Goal: Task Accomplishment & Management: Manage account settings

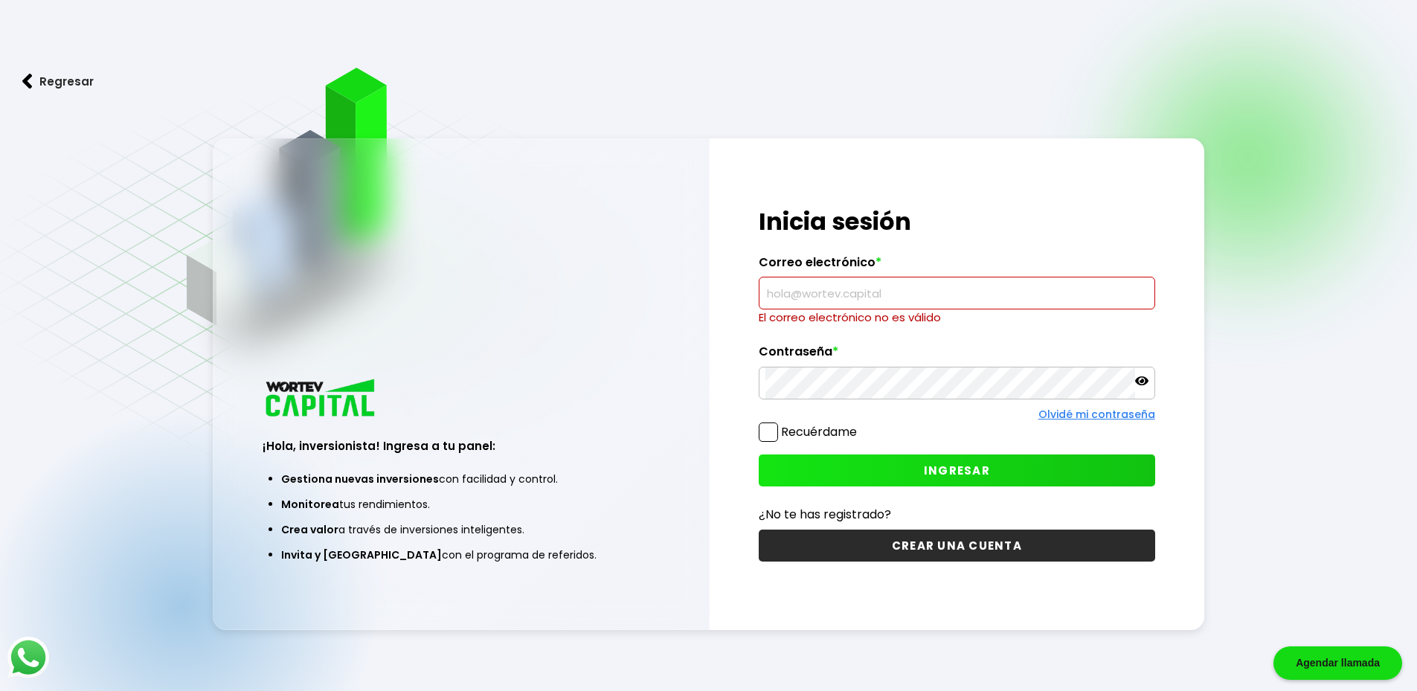
click at [919, 306] on input "text" at bounding box center [956, 292] width 383 height 31
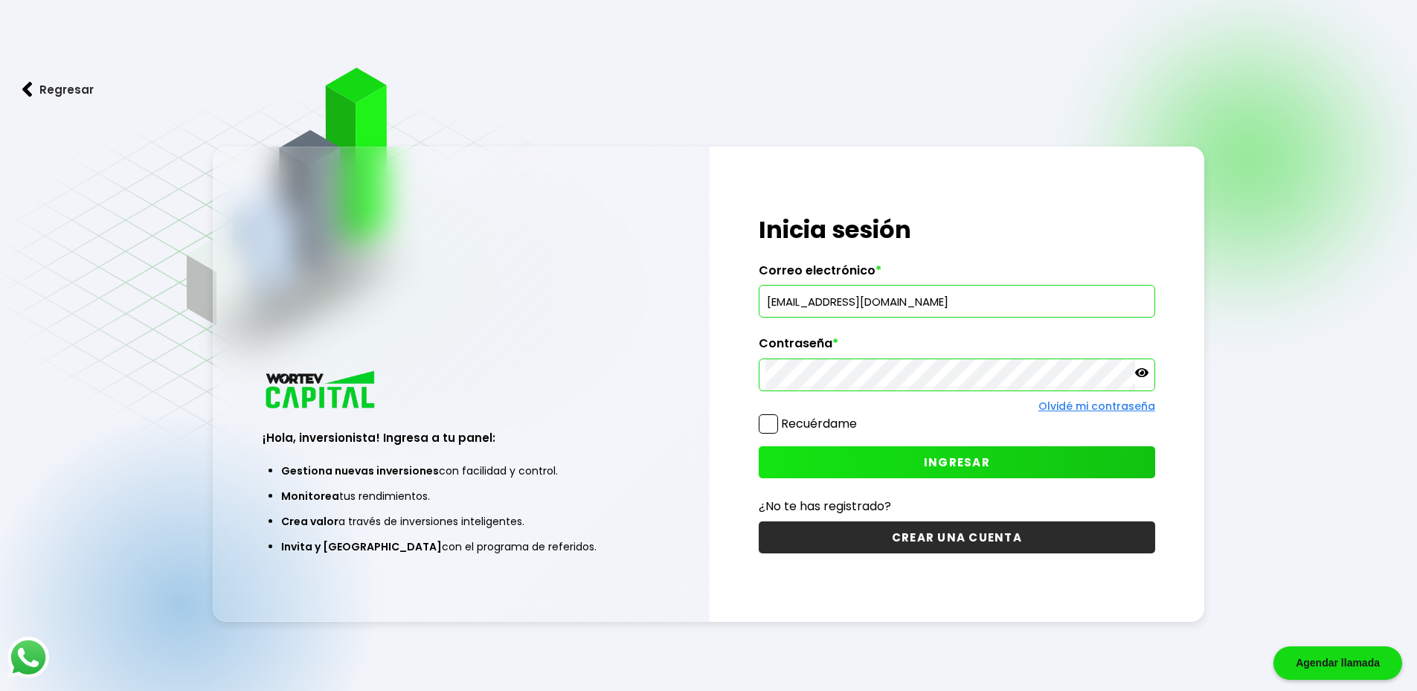
click at [978, 452] on button "INGRESAR" at bounding box center [957, 462] width 396 height 32
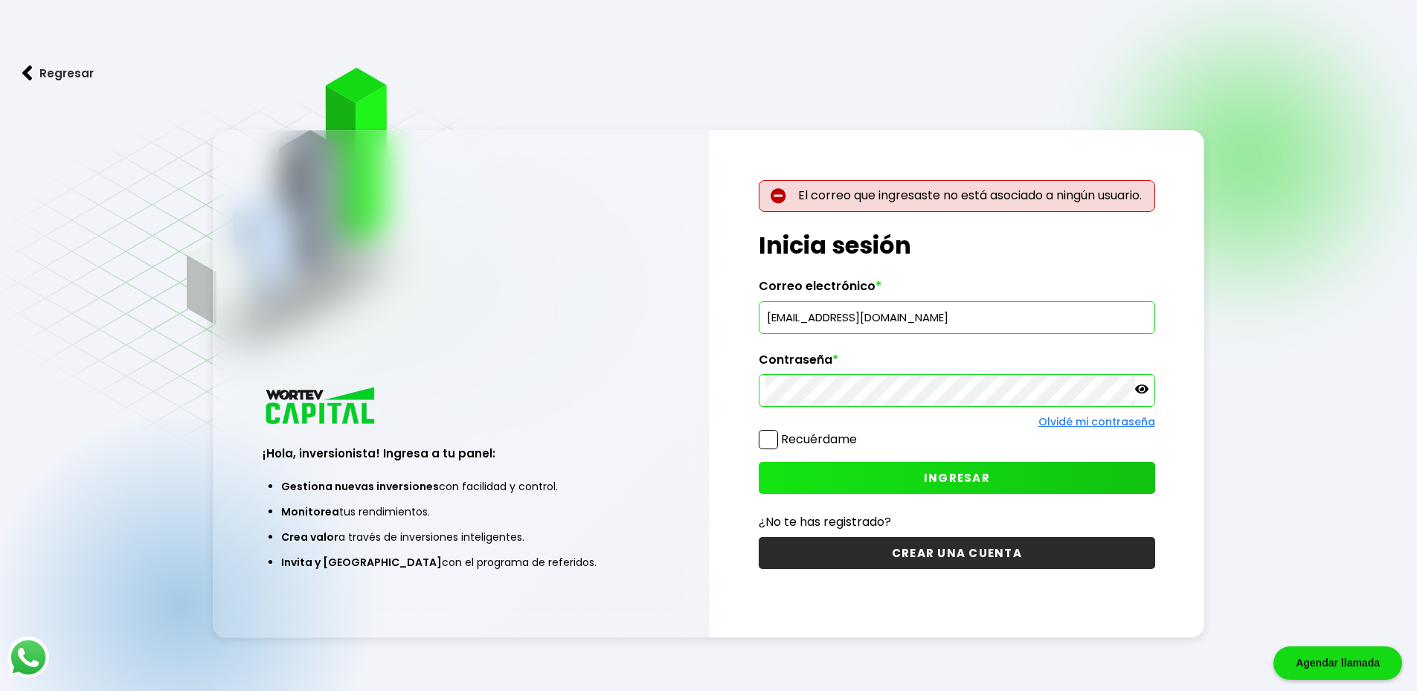
click at [806, 327] on input "[EMAIL_ADDRESS][DOMAIN_NAME]" at bounding box center [956, 317] width 383 height 31
type input "[EMAIL_ADDRESS][DOMAIN_NAME]"
click at [1113, 485] on button "INGRESAR" at bounding box center [957, 478] width 396 height 32
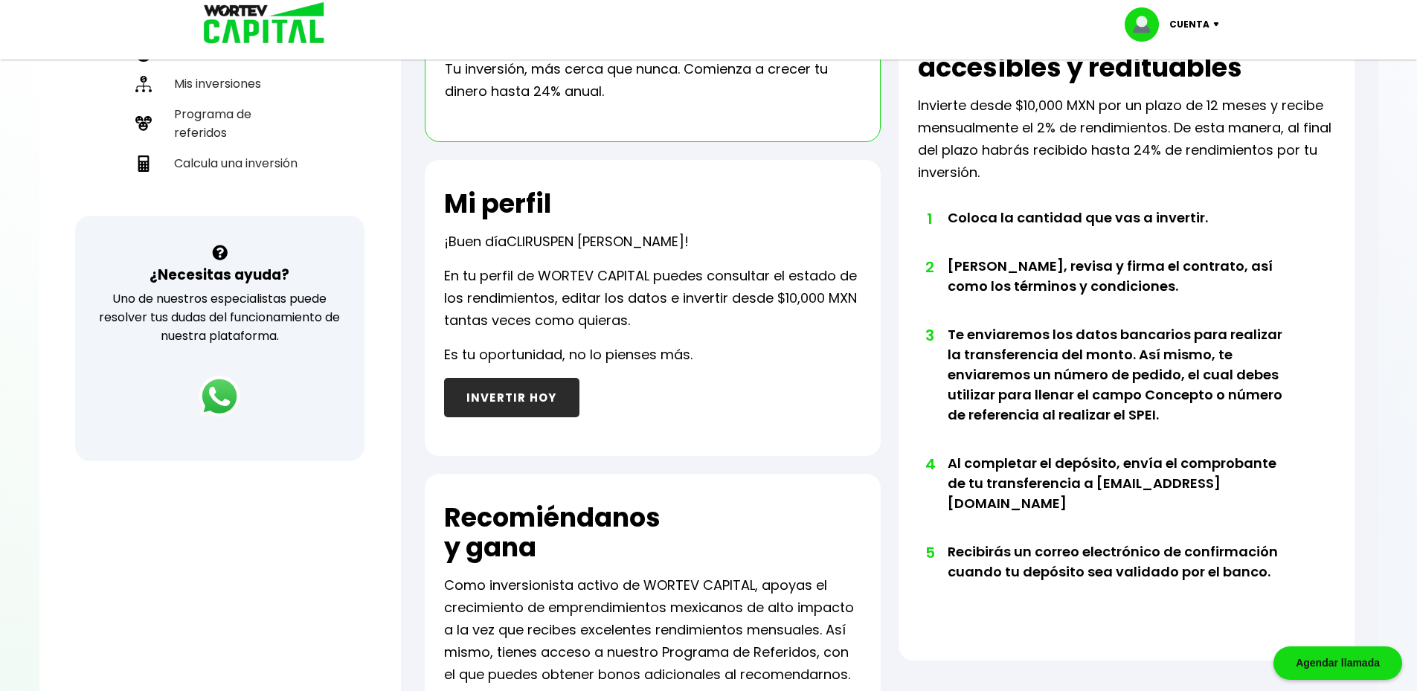
scroll to position [372, 0]
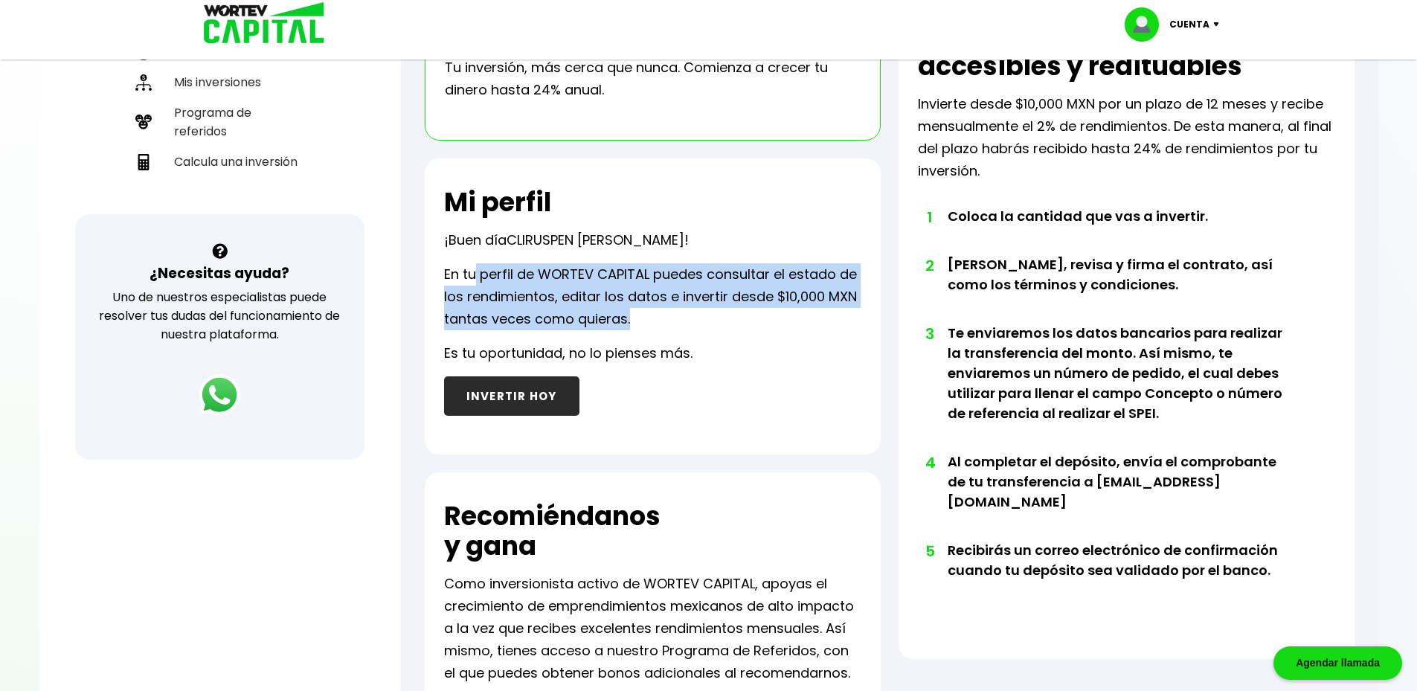
drag, startPoint x: 526, startPoint y: 279, endPoint x: 775, endPoint y: 399, distance: 276.8
click at [775, 399] on div "Mi perfil ¡Buen día CLIRUSPEN [PERSON_NAME] ! En tu perfil de WORTEV CAPITAL pu…" at bounding box center [653, 306] width 456 height 296
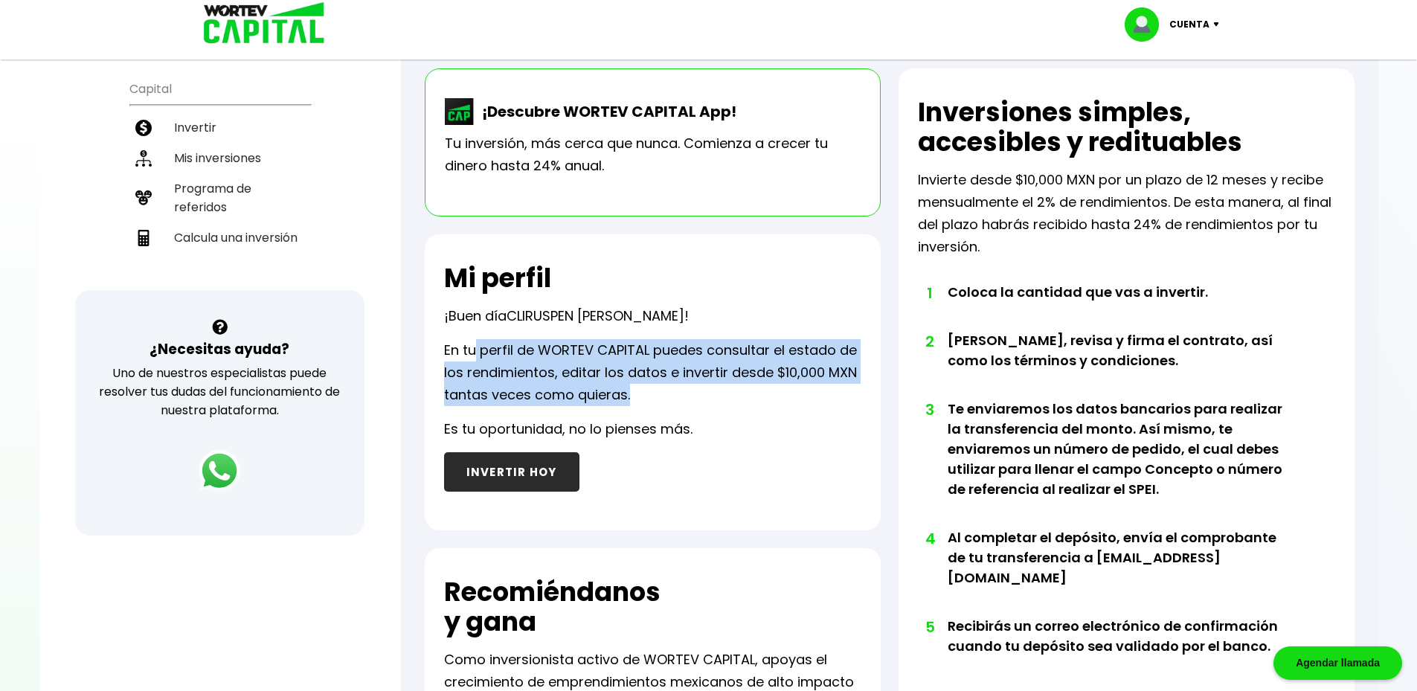
scroll to position [298, 0]
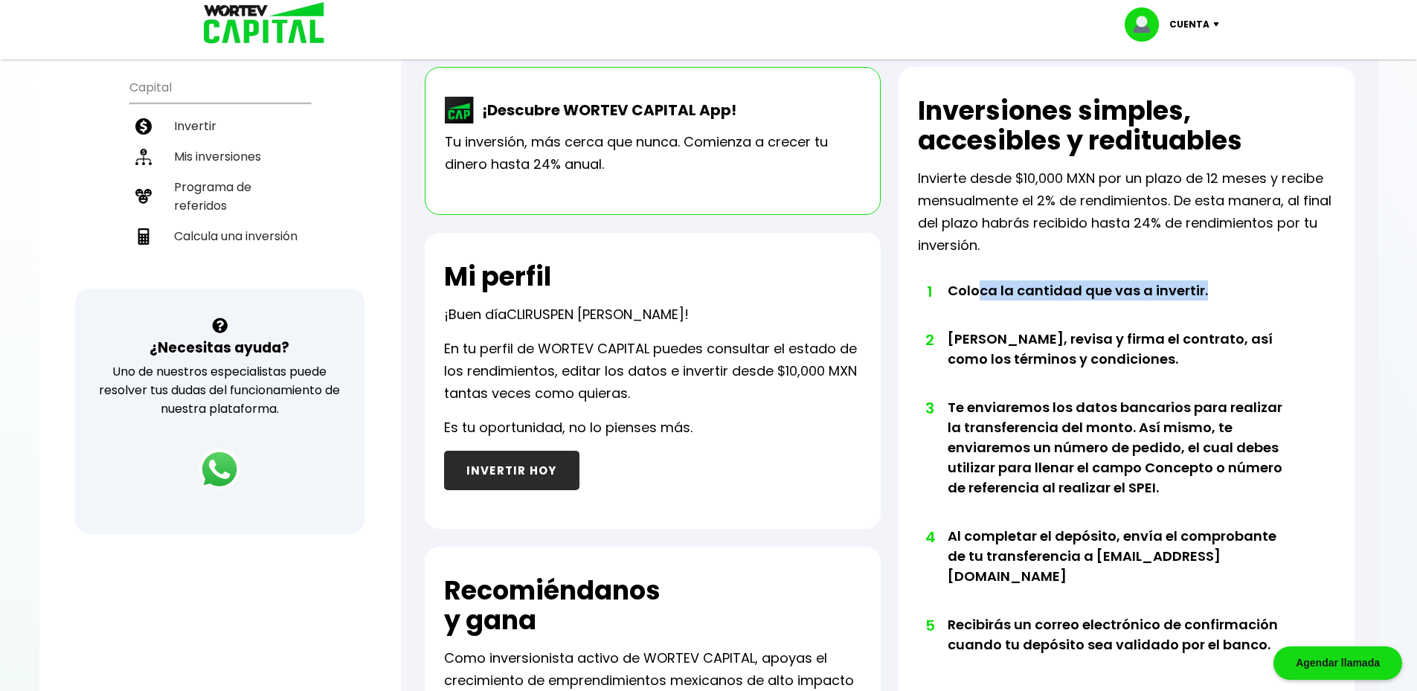
drag, startPoint x: 1093, startPoint y: 291, endPoint x: 1222, endPoint y: 296, distance: 128.8
click at [1222, 296] on li "1 Coloca la cantidad que vas a invertir." at bounding box center [1121, 304] width 346 height 48
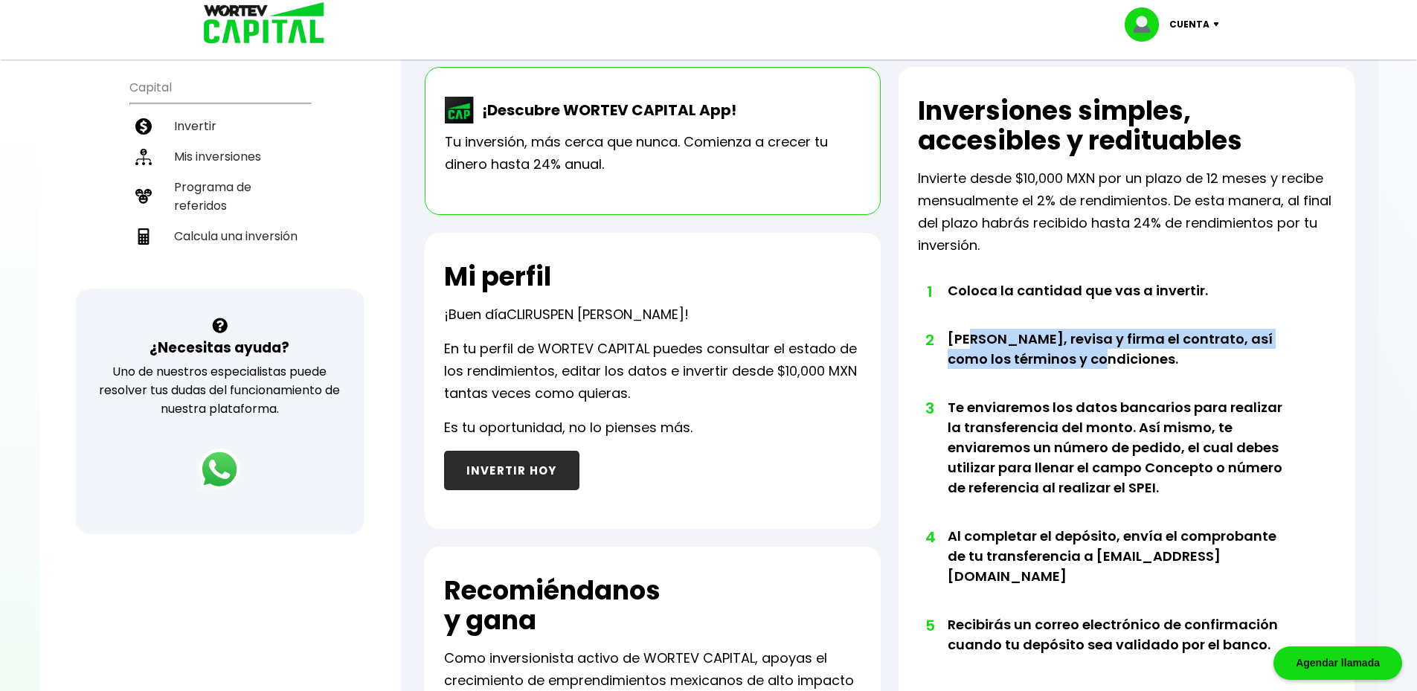
drag, startPoint x: 969, startPoint y: 335, endPoint x: 1265, endPoint y: 382, distance: 299.7
click at [1265, 382] on li "2 [PERSON_NAME], revisa y firma el contrato, así como los términos y condicione…" at bounding box center [1121, 363] width 346 height 68
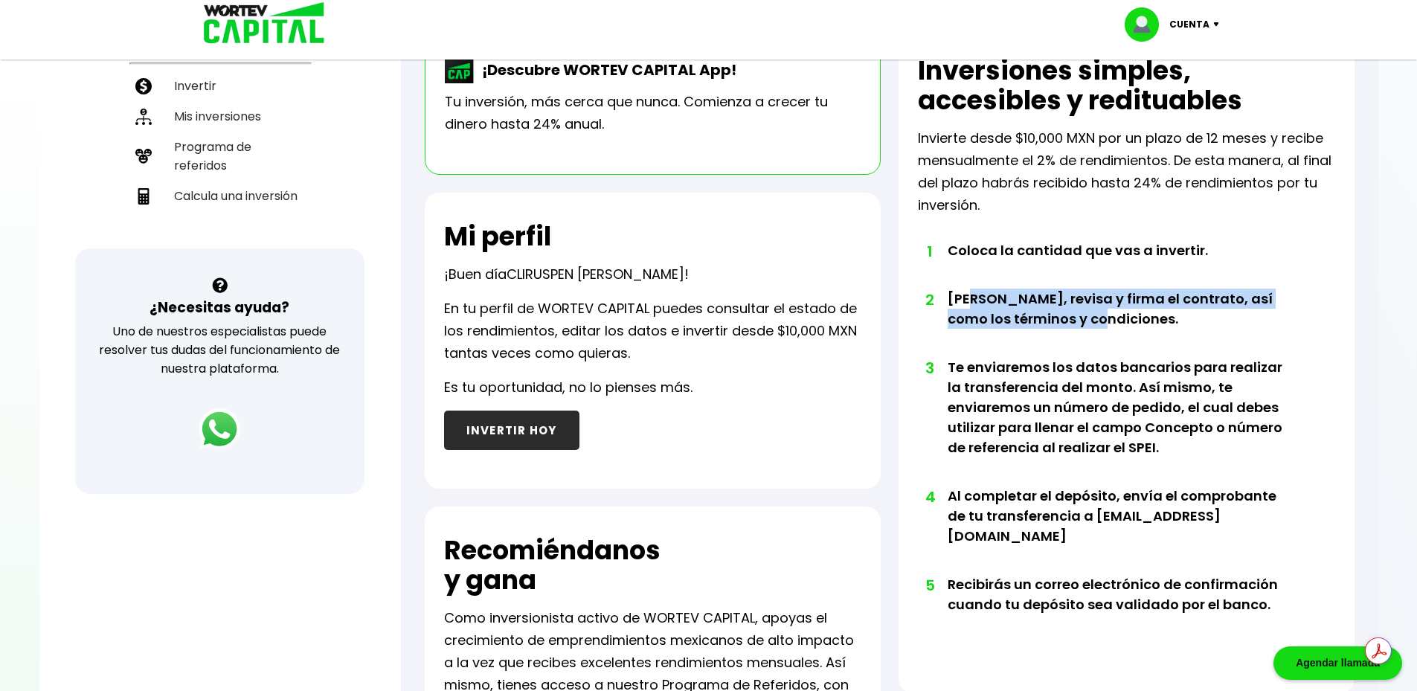
scroll to position [372, 0]
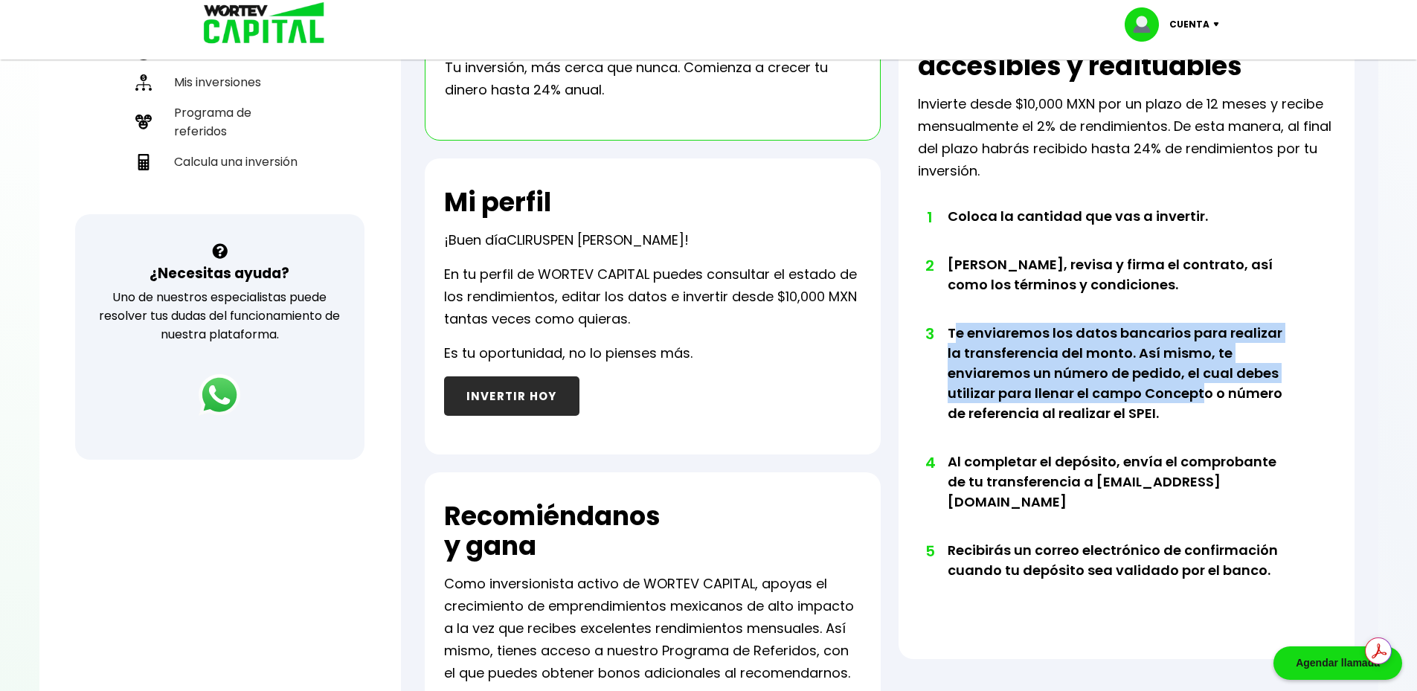
drag, startPoint x: 1043, startPoint y: 344, endPoint x: 1201, endPoint y: 394, distance: 166.1
click at [1202, 394] on li "3 Te enviaremos los datos bancarios para realizar la transferencia del monto. A…" at bounding box center [1121, 387] width 346 height 129
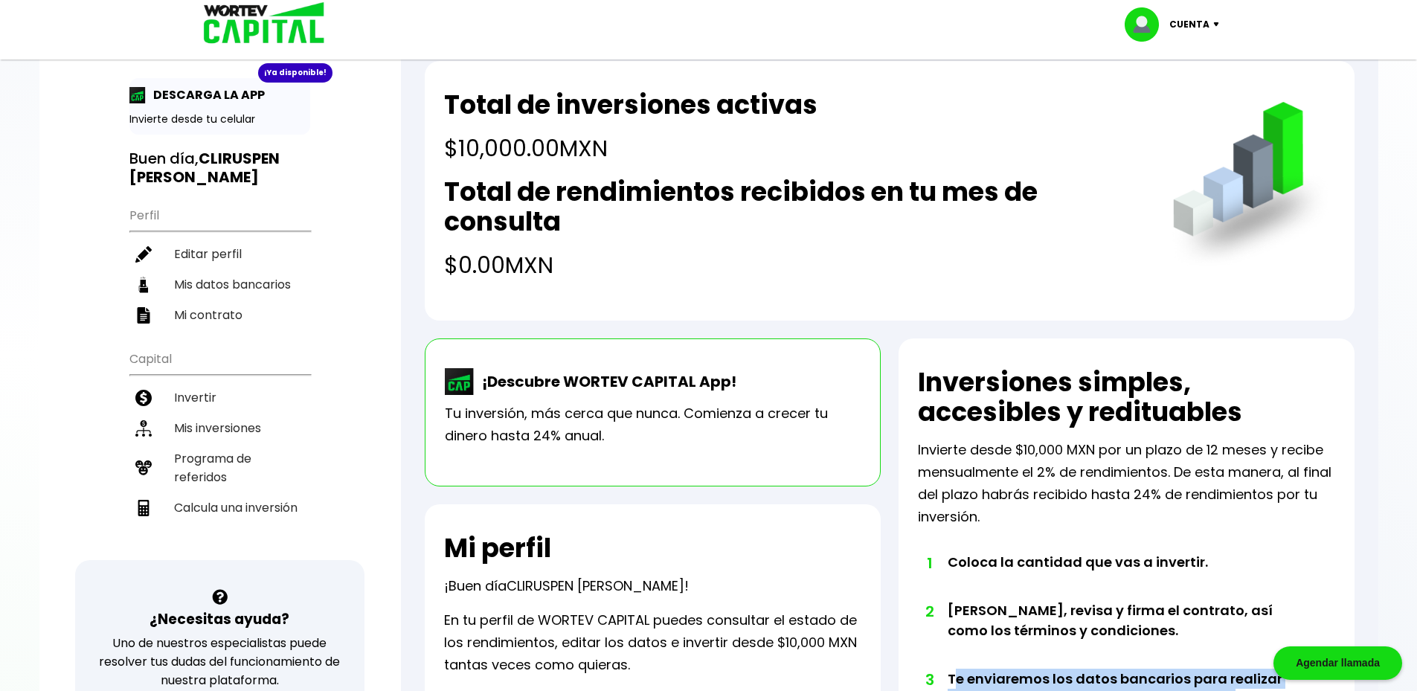
scroll to position [0, 0]
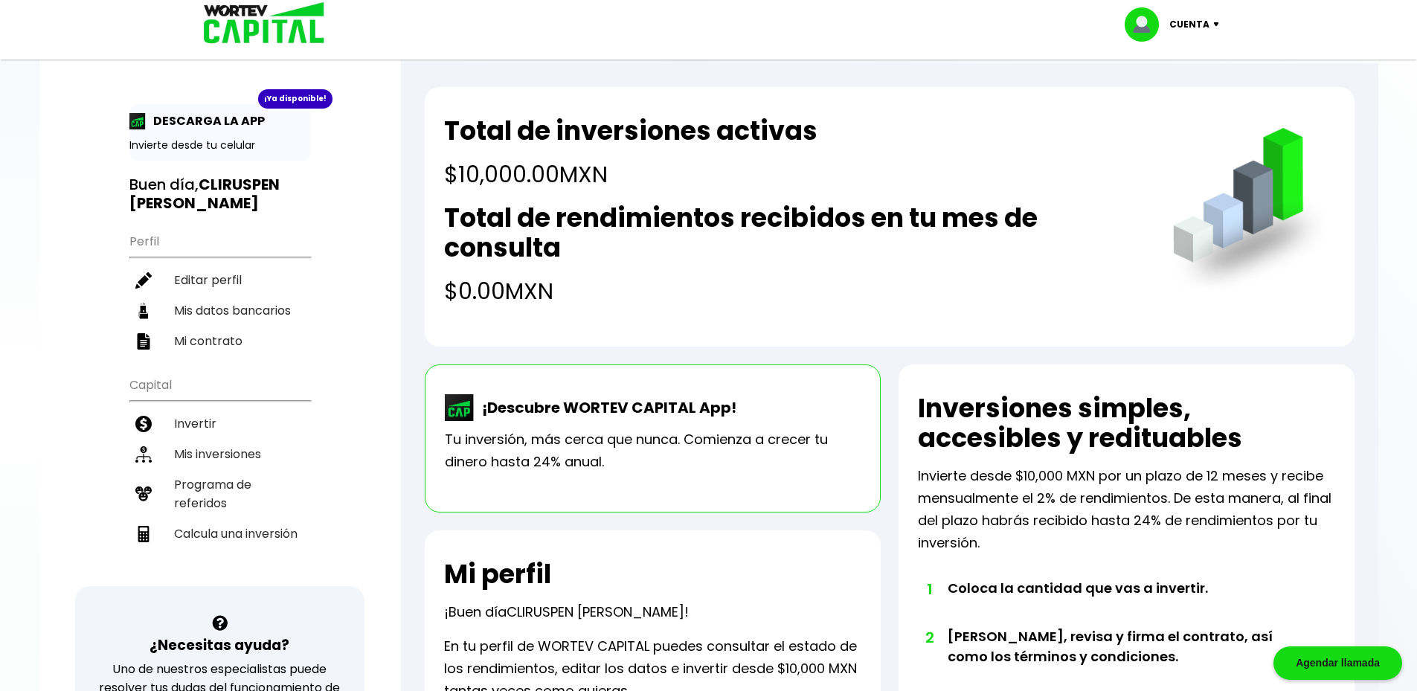
click at [615, 176] on h4 "$10,000.00 MXN" at bounding box center [630, 174] width 373 height 33
click at [564, 170] on h4 "$10,000.00 MXN" at bounding box center [630, 174] width 373 height 33
click at [634, 251] on h2 "Total de rendimientos recibidos en tu mes de consulta" at bounding box center [793, 233] width 698 height 60
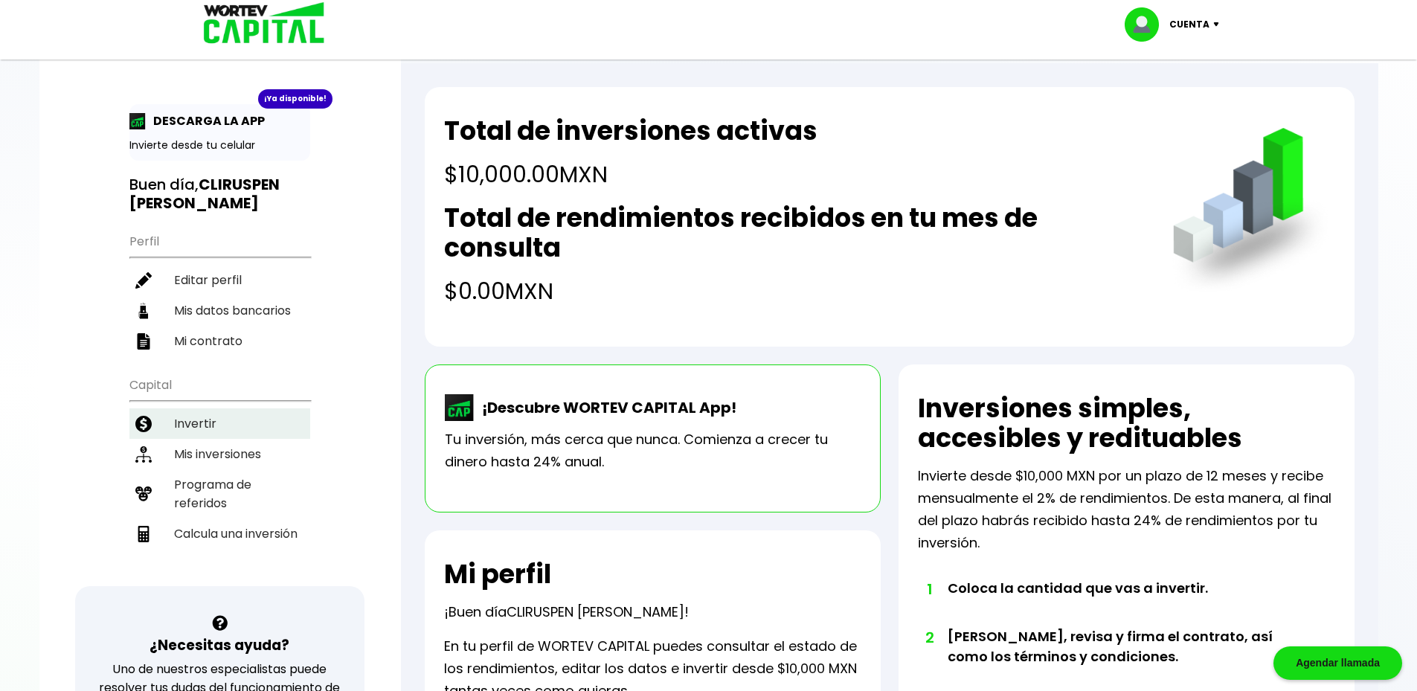
click at [239, 419] on li "Invertir" at bounding box center [219, 423] width 181 height 30
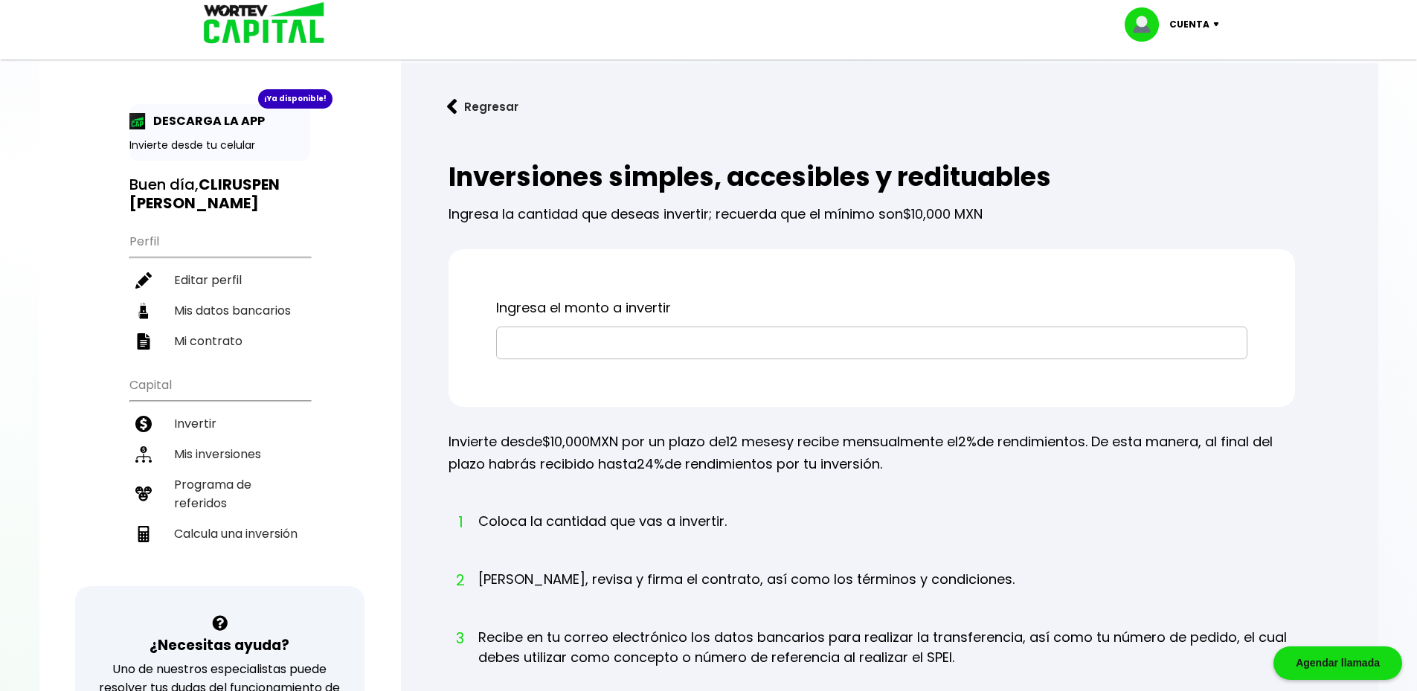
click at [468, 102] on button "Regresar" at bounding box center [483, 106] width 116 height 39
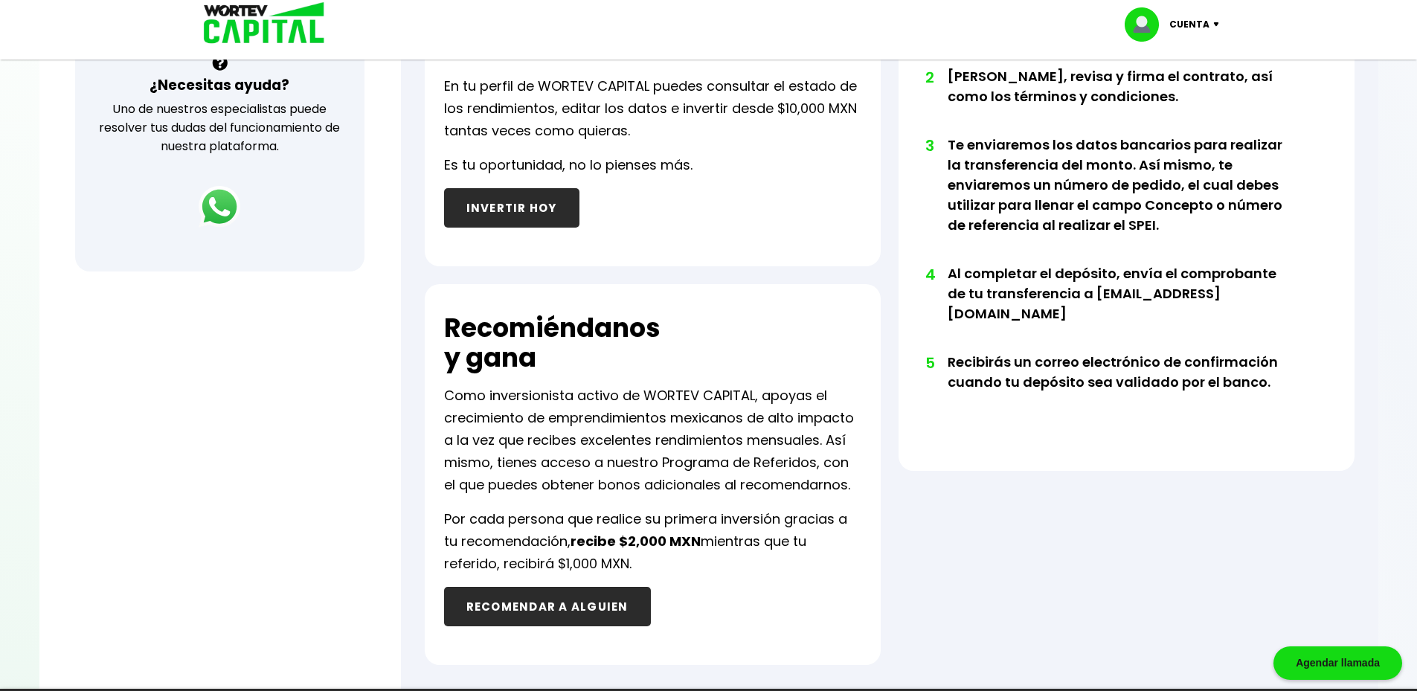
scroll to position [524, 0]
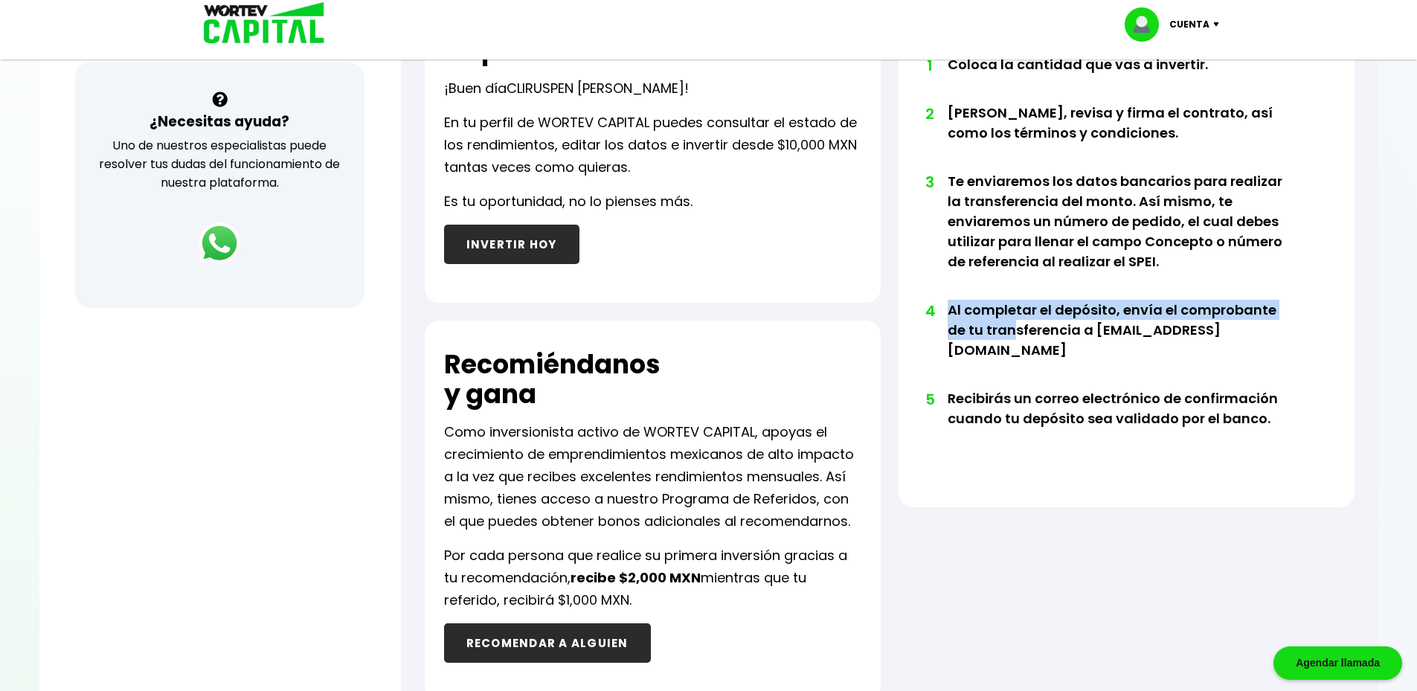
drag, startPoint x: 1015, startPoint y: 303, endPoint x: 994, endPoint y: 346, distance: 47.2
click at [994, 346] on li "4 Al completar el depósito, envía el comprobante de tu transferencia a [EMAIL_A…" at bounding box center [1121, 344] width 346 height 89
click at [1070, 322] on li "4 Al completar el depósito, envía el comprobante de tu transferencia a [EMAIL_A…" at bounding box center [1121, 344] width 346 height 89
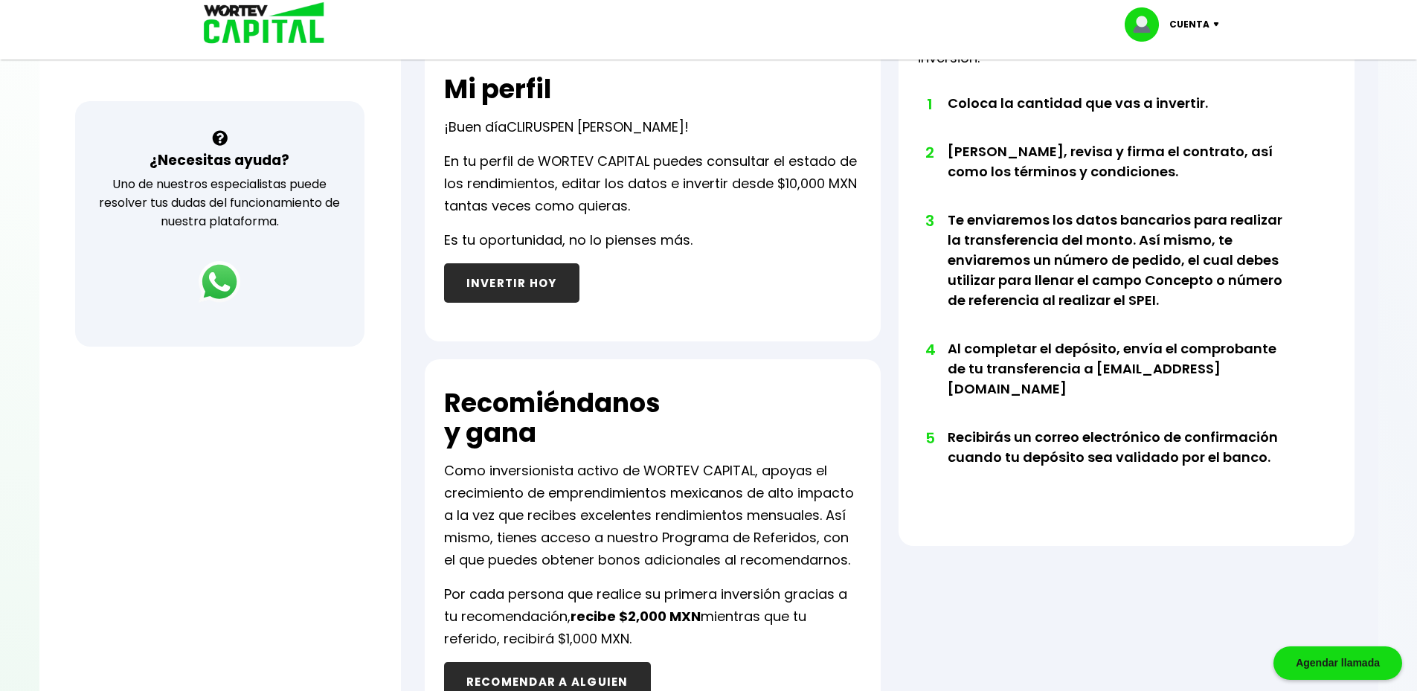
scroll to position [449, 0]
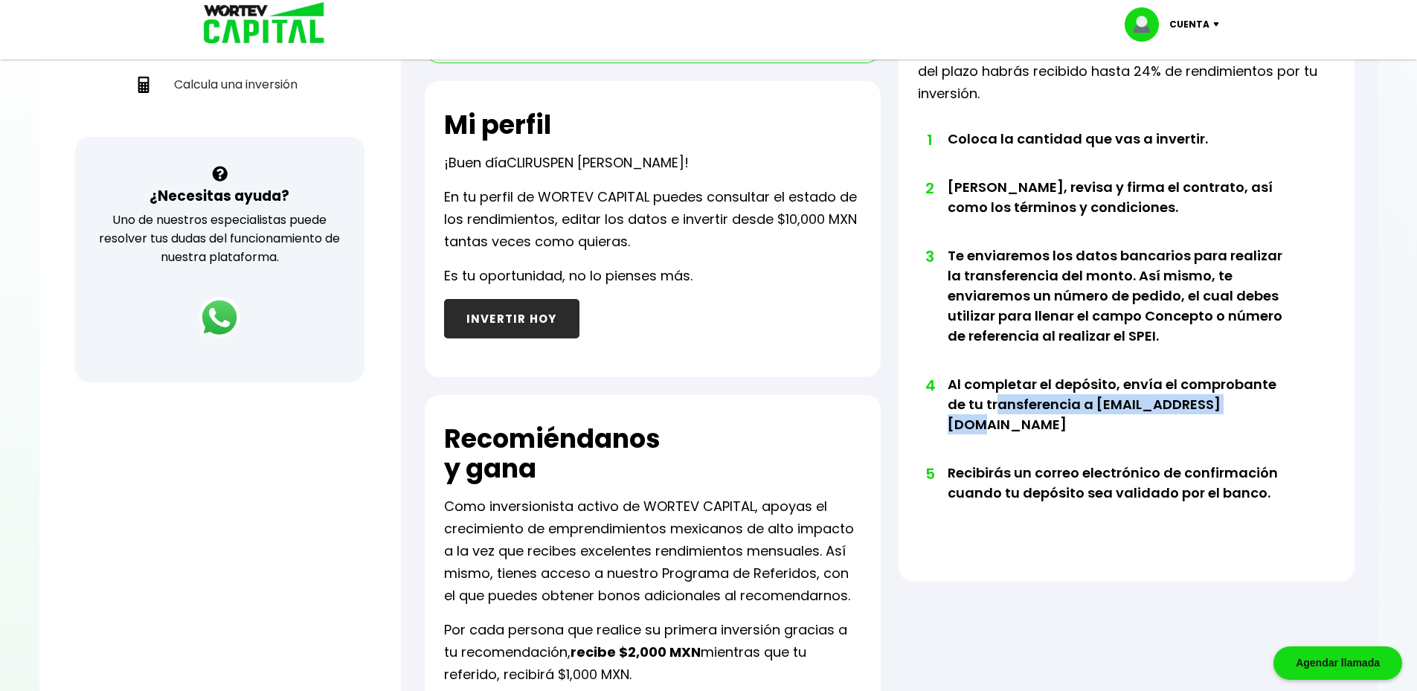
drag, startPoint x: 978, startPoint y: 404, endPoint x: 1239, endPoint y: 398, distance: 261.2
click at [1239, 398] on li "4 Al completar el depósito, envía el comprobante de tu transferencia a [EMAIL_A…" at bounding box center [1121, 418] width 346 height 89
click at [1031, 471] on li "5 Recibirás un correo electrónico de confirmación cuando tu depósito sea valida…" at bounding box center [1121, 497] width 346 height 68
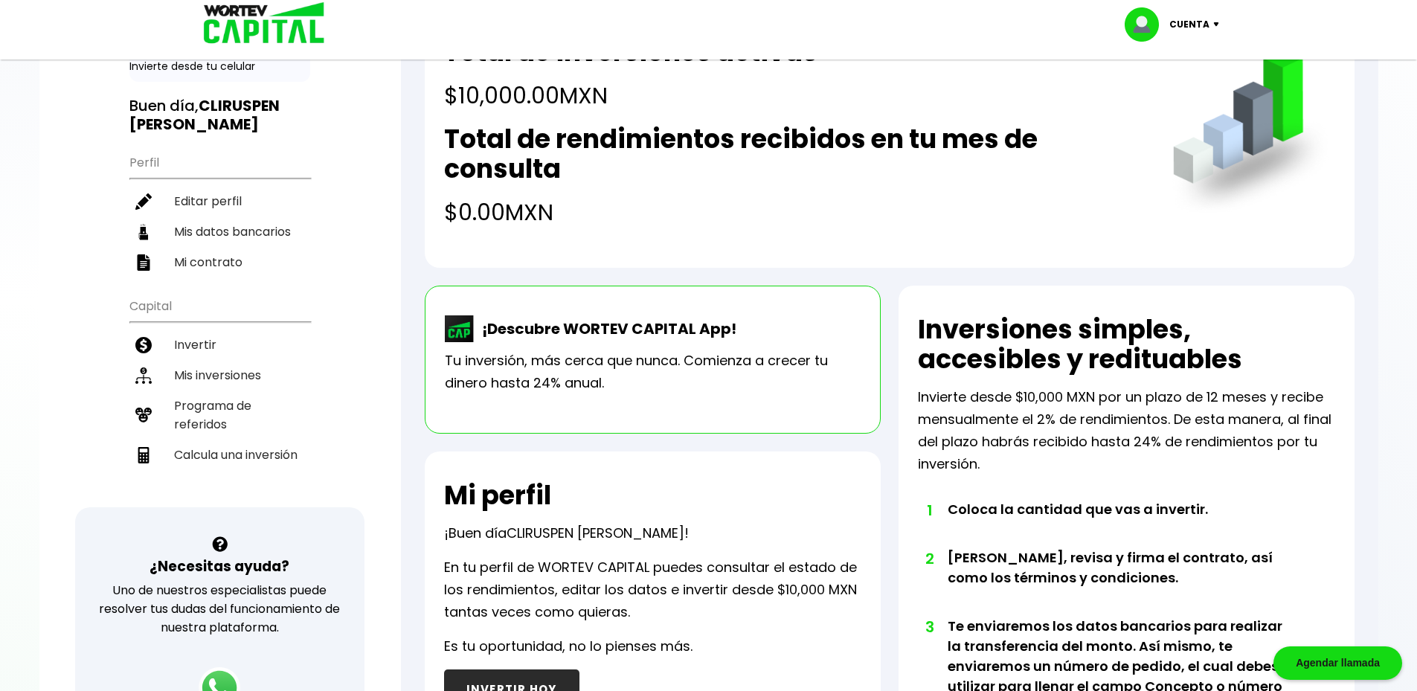
scroll to position [149, 0]
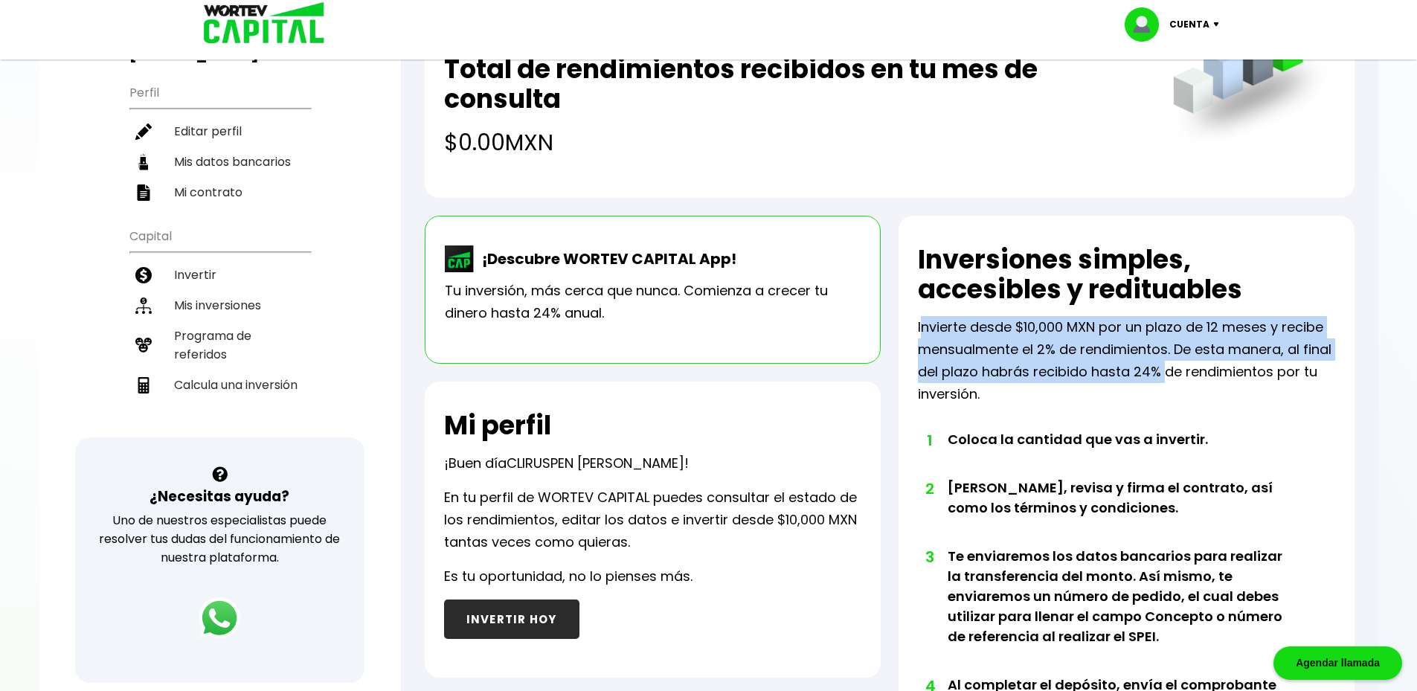
drag, startPoint x: 925, startPoint y: 324, endPoint x: 1166, endPoint y: 372, distance: 245.8
click at [1166, 372] on p "Invierte desde $10,000 MXN por un plazo de 12 meses y recibe mensualmente el 2%…" at bounding box center [1126, 360] width 417 height 89
click at [178, 341] on li "Programa de referidos" at bounding box center [219, 345] width 181 height 49
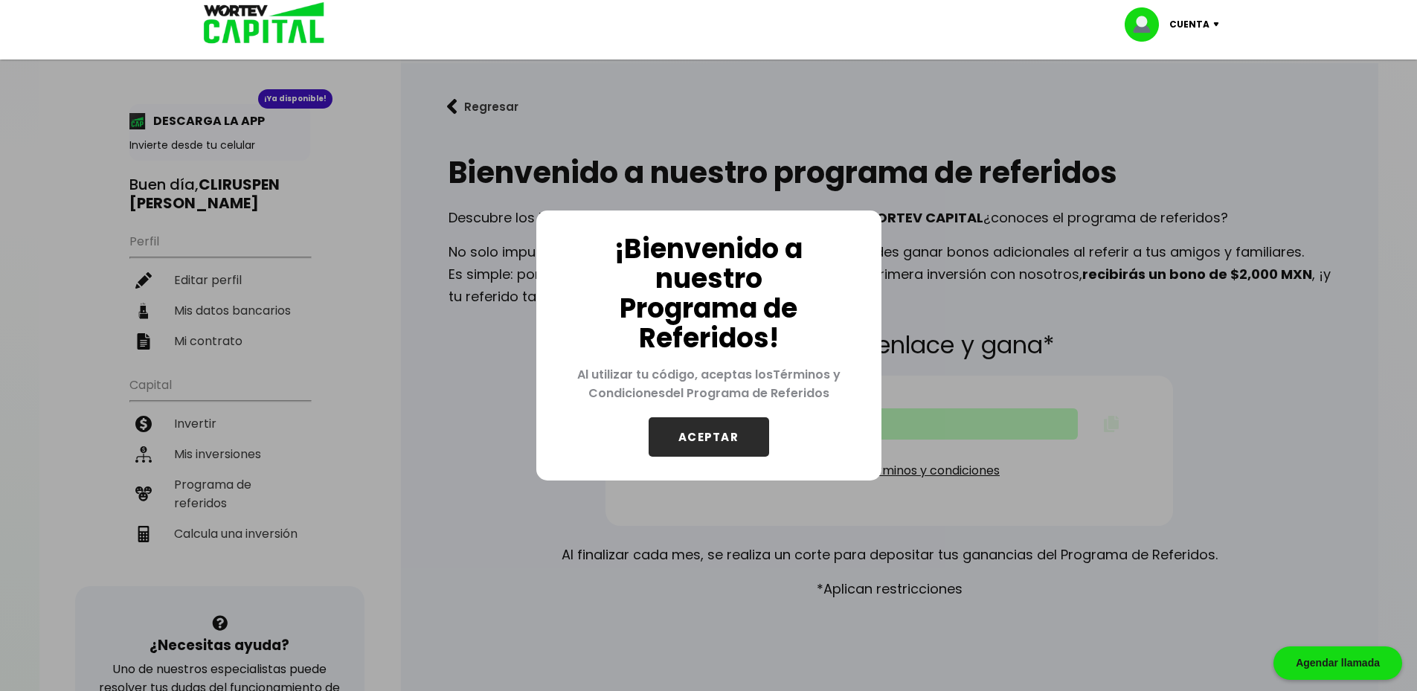
click at [705, 434] on button "ACEPTAR" at bounding box center [709, 436] width 121 height 39
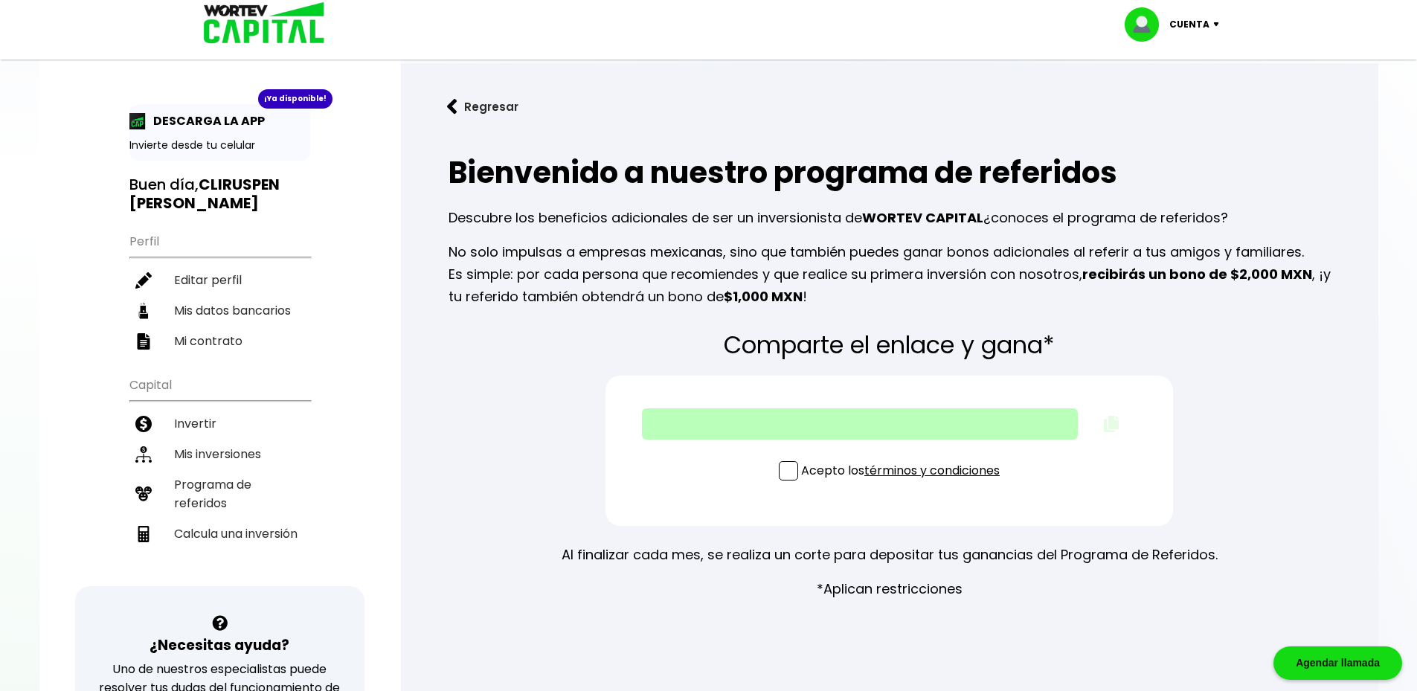
drag, startPoint x: 524, startPoint y: 217, endPoint x: 1253, endPoint y: 228, distance: 729.1
click at [1253, 228] on p "Descubre los beneficios adicionales de ser un inversionista de WORTEV CAPITAL ¿…" at bounding box center [890, 218] width 882 height 22
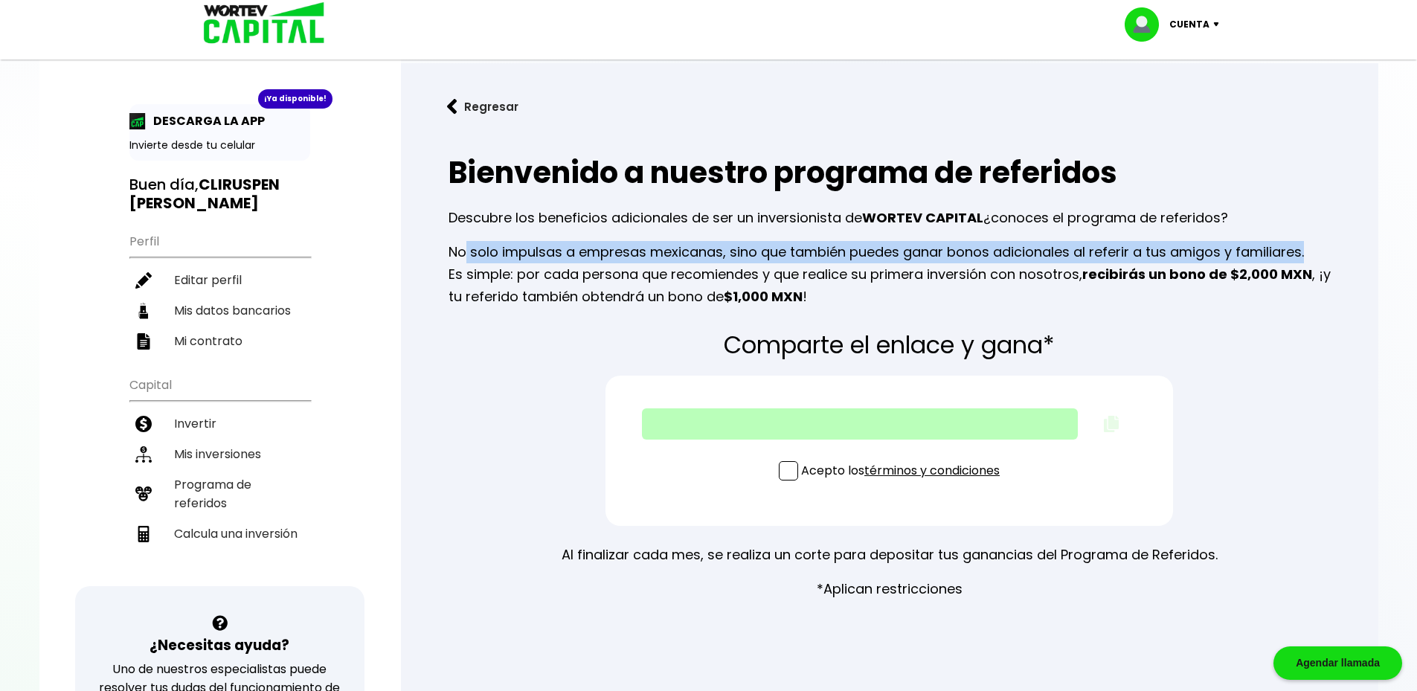
drag, startPoint x: 463, startPoint y: 256, endPoint x: 1352, endPoint y: 250, distance: 888.9
click at [1352, 250] on div "Bienvenido a nuestro programa de referidos Descubre los beneficios adicionales …" at bounding box center [890, 229] width 930 height 182
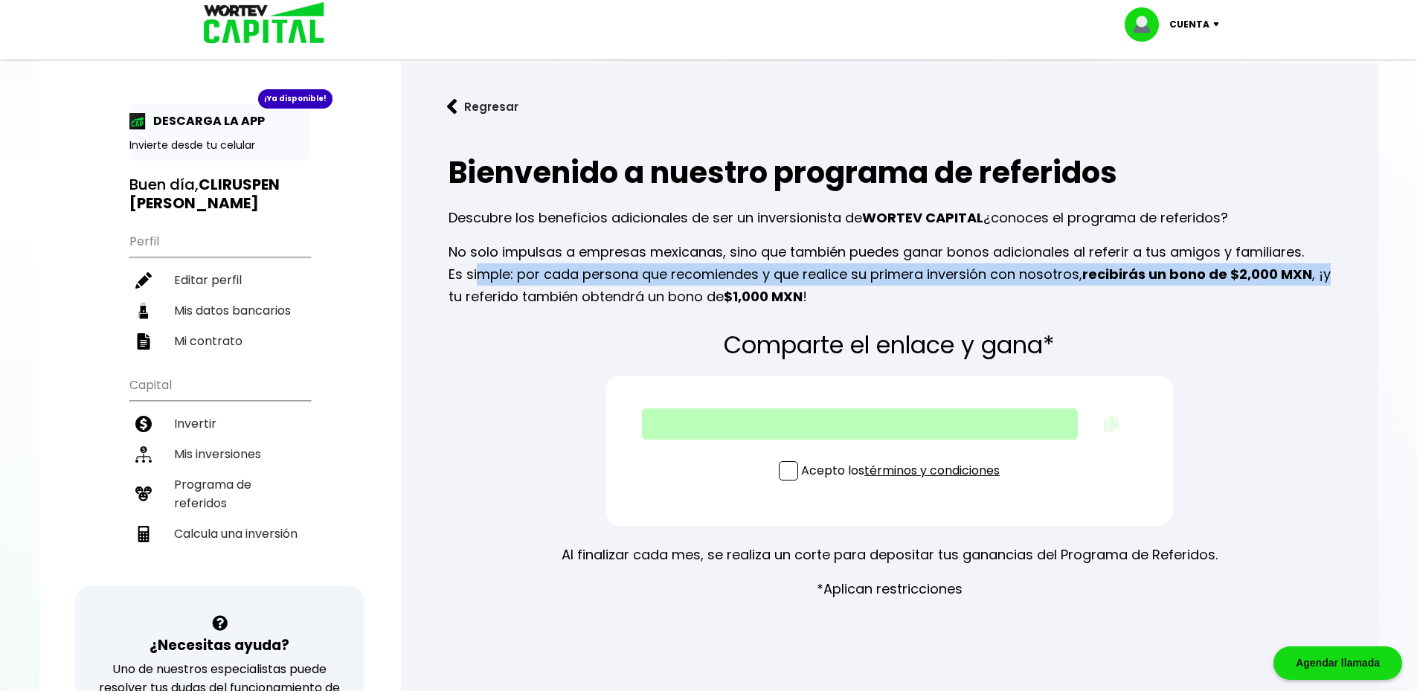
drag, startPoint x: 481, startPoint y: 277, endPoint x: 1328, endPoint y: 281, distance: 847.3
click at [1328, 281] on p "No solo impulsas a empresas mexicanas, sino que también puedes ganar bonos adic…" at bounding box center [890, 274] width 882 height 67
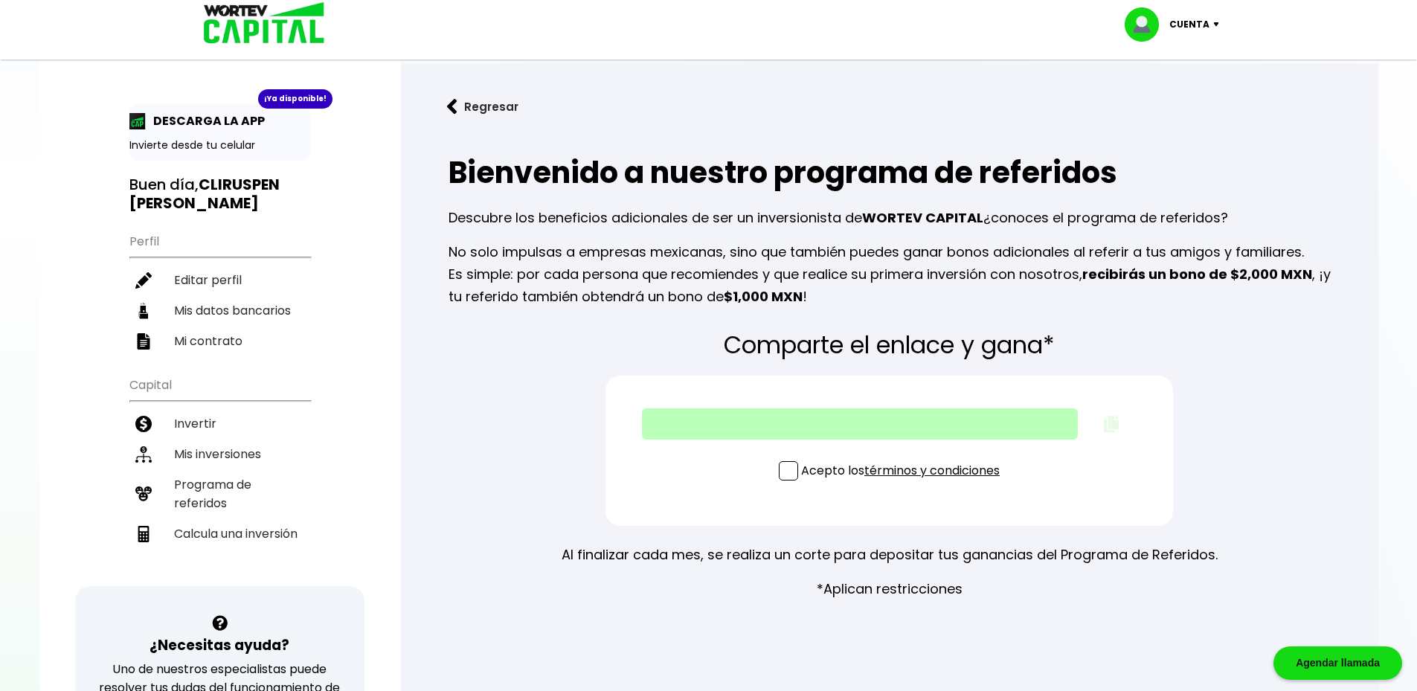
click at [652, 302] on p "No solo impulsas a empresas mexicanas, sino que también puedes ganar bonos adic…" at bounding box center [890, 274] width 882 height 67
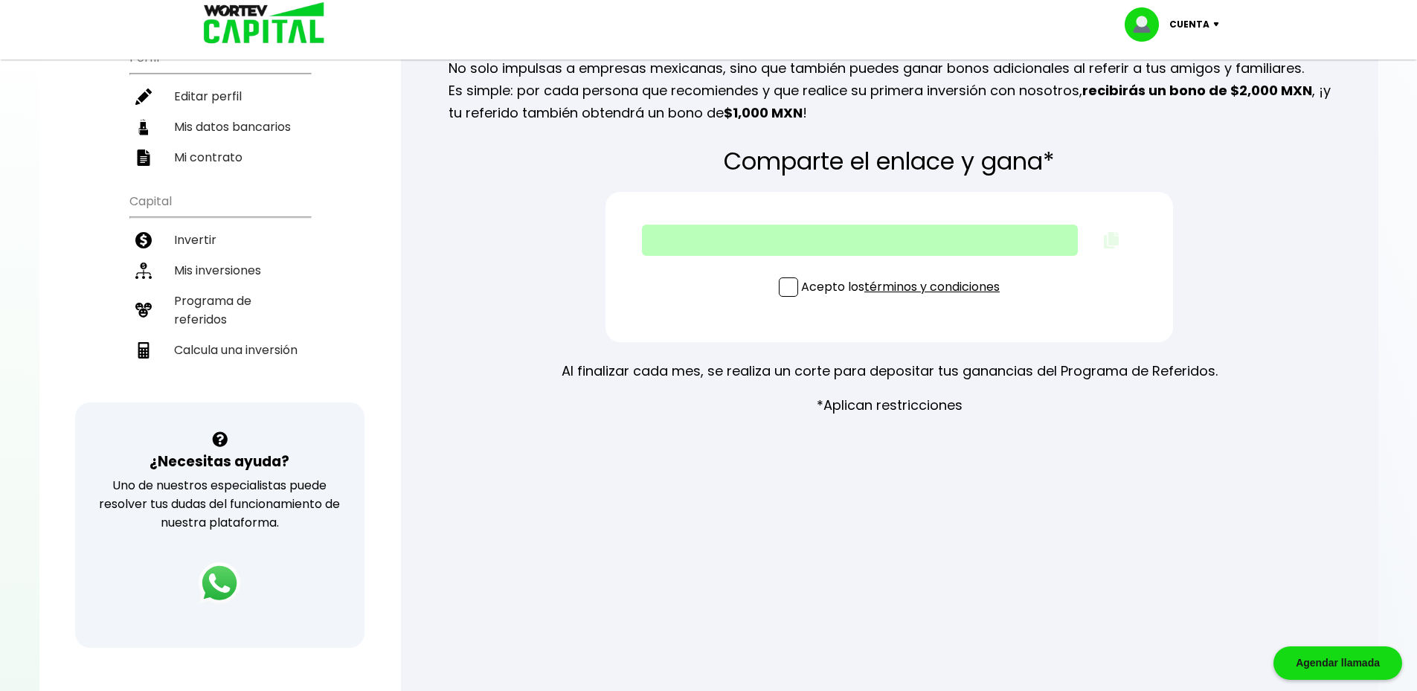
scroll to position [223, 0]
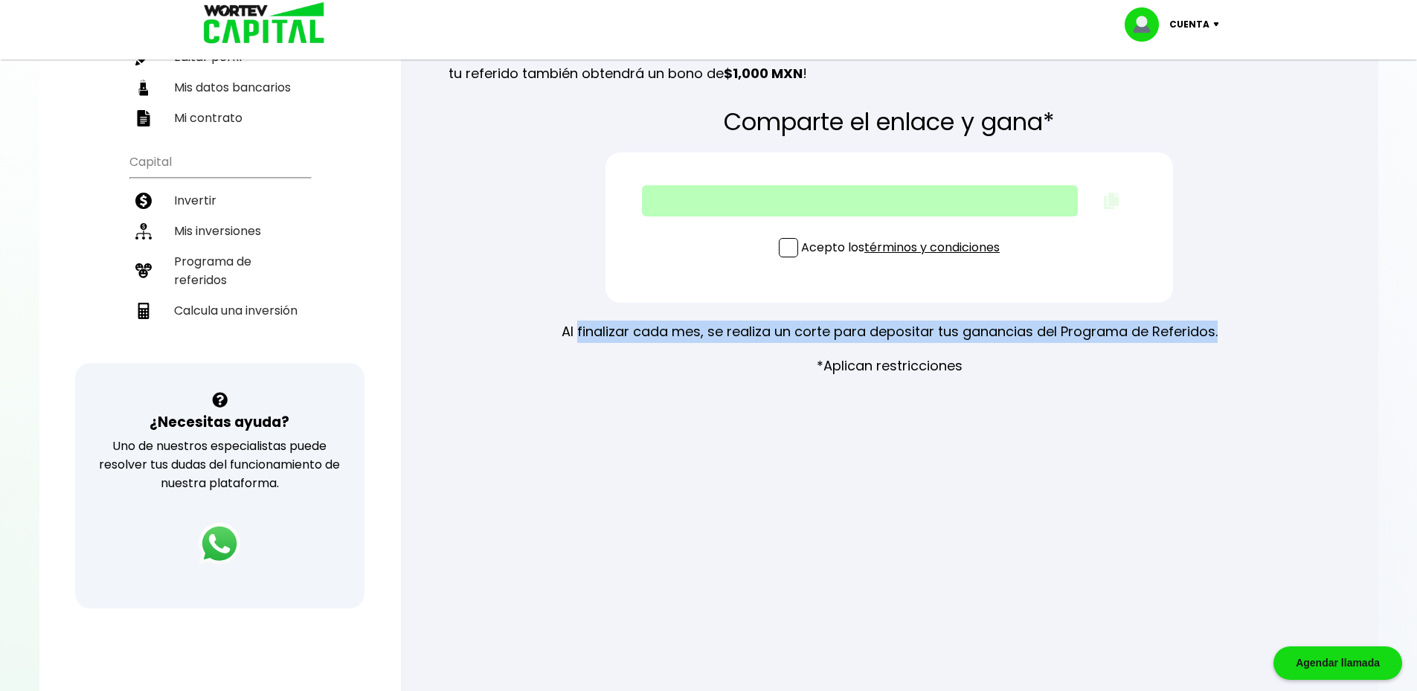
drag, startPoint x: 629, startPoint y: 332, endPoint x: 1244, endPoint y: 335, distance: 615.2
click at [1244, 335] on div "Comparte el enlace y gana* Acepto los términos y condiciones Al finalizar cada …" at bounding box center [890, 243] width 930 height 292
click at [1085, 382] on div "Comparte el enlace y gana* Acepto los términos y condiciones Al finalizar cada …" at bounding box center [890, 243] width 930 height 292
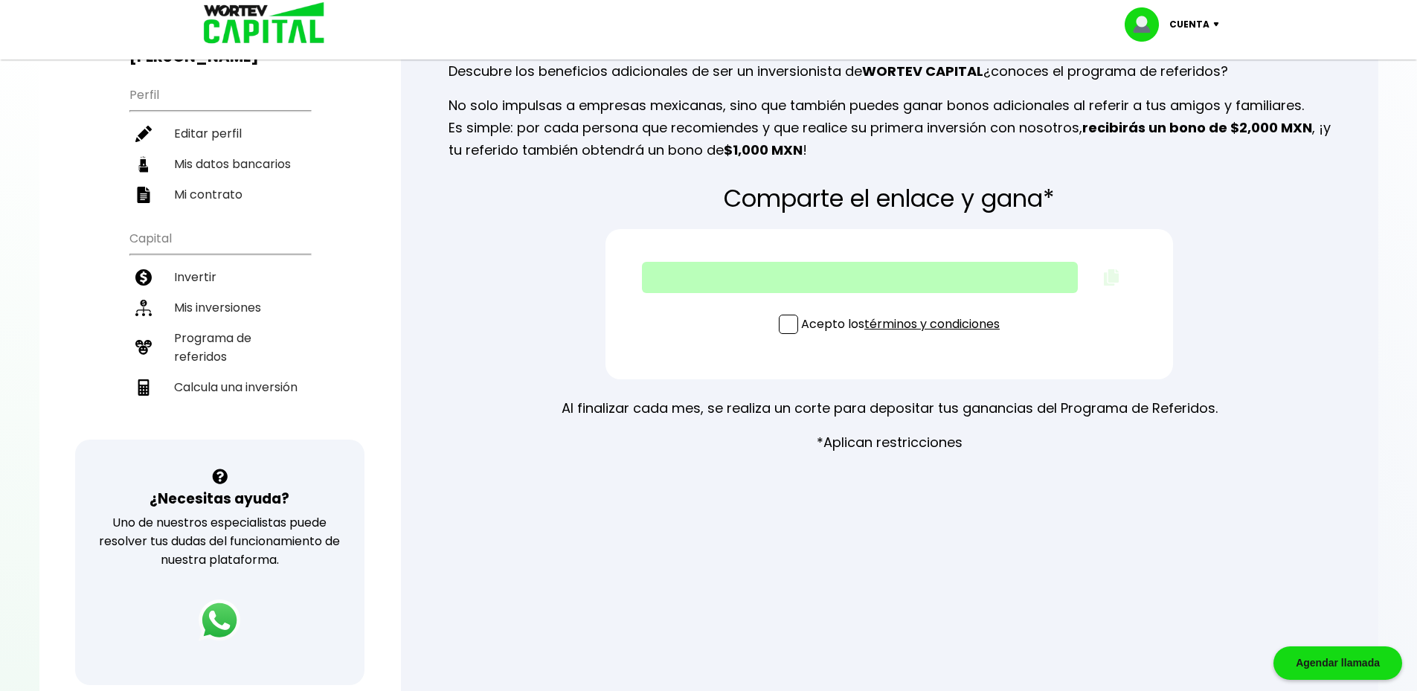
scroll to position [149, 0]
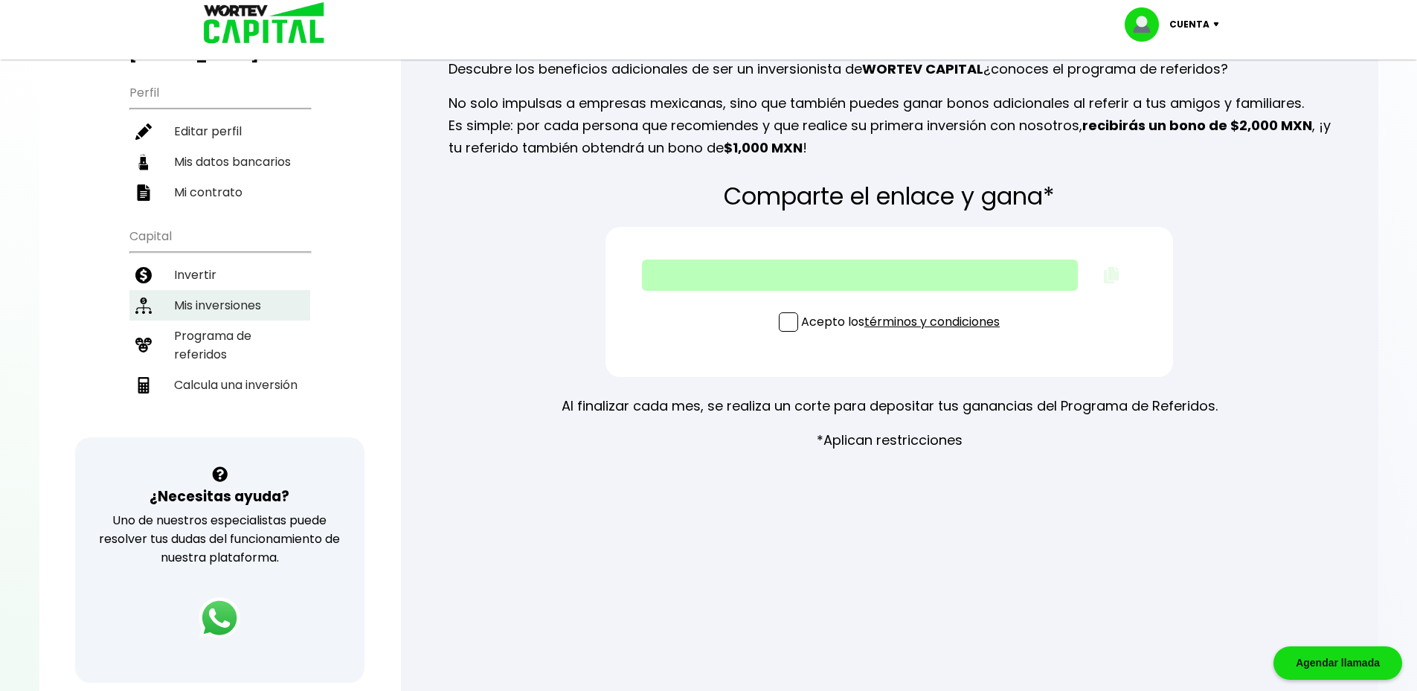
click at [232, 308] on li "Mis inversiones" at bounding box center [219, 305] width 181 height 30
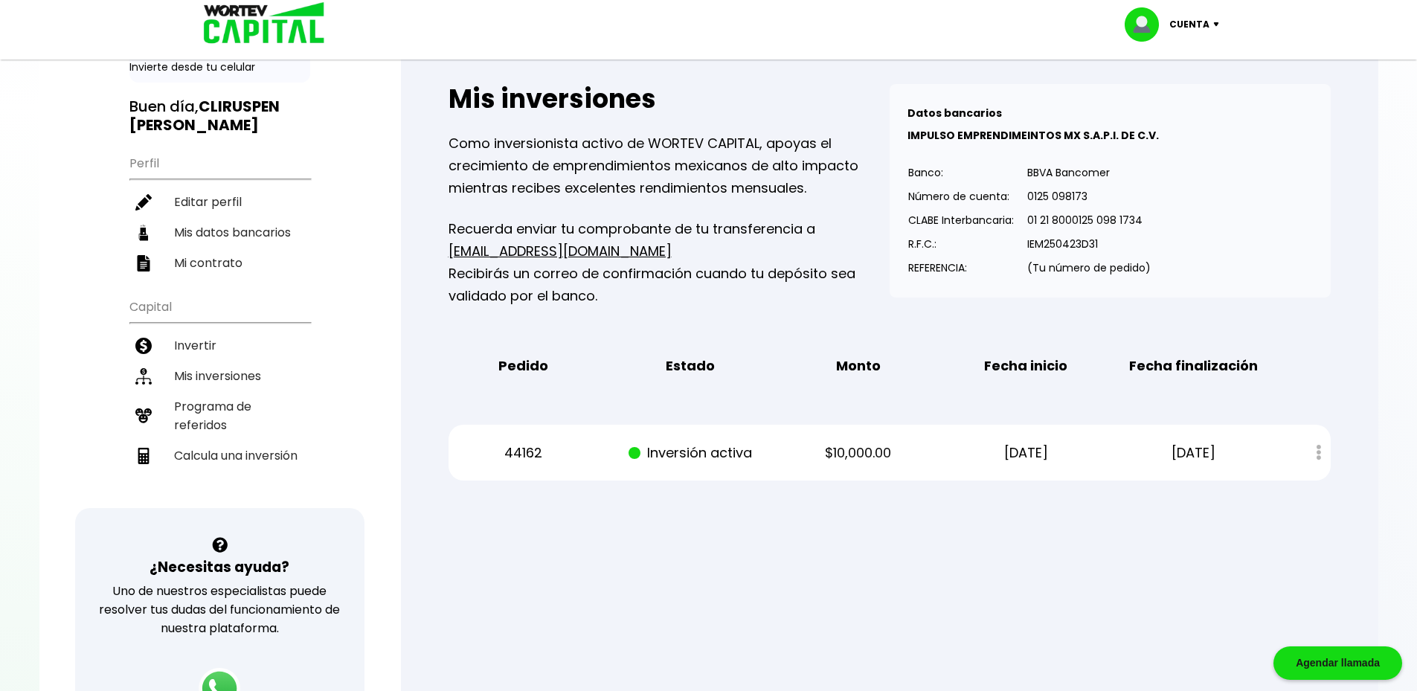
scroll to position [149, 0]
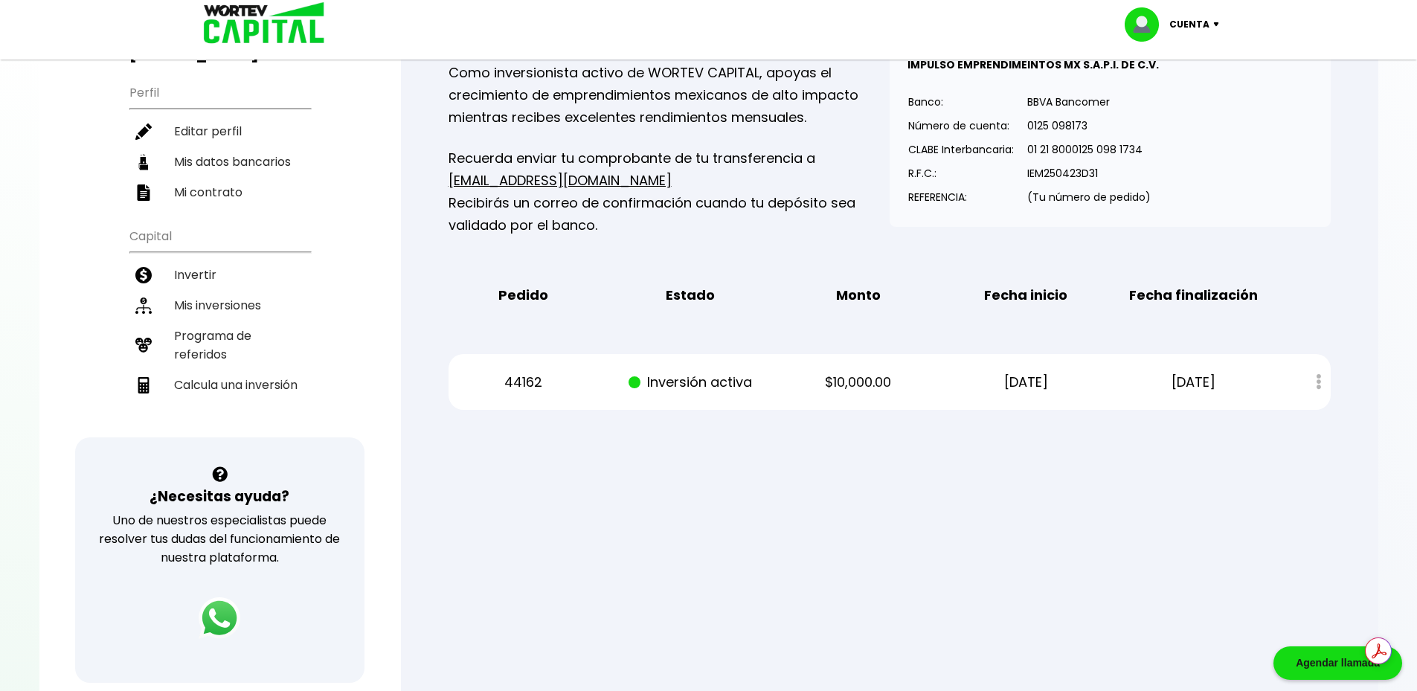
drag, startPoint x: 1218, startPoint y: 381, endPoint x: 928, endPoint y: 385, distance: 290.1
click at [928, 385] on div "44162 Inversión activa $10,000.00 [DATE] [DATE] Estado de cuenta" at bounding box center [890, 382] width 882 height 56
click at [1044, 473] on div at bounding box center [708, 345] width 1417 height 691
click at [1106, 454] on div "Regresar Mis inversiones Como inversionista activo de WORTEV CAPITAL, apoyas el…" at bounding box center [889, 185] width 977 height 543
click at [544, 185] on link "[EMAIL_ADDRESS][DOMAIN_NAME]" at bounding box center [560, 180] width 223 height 19
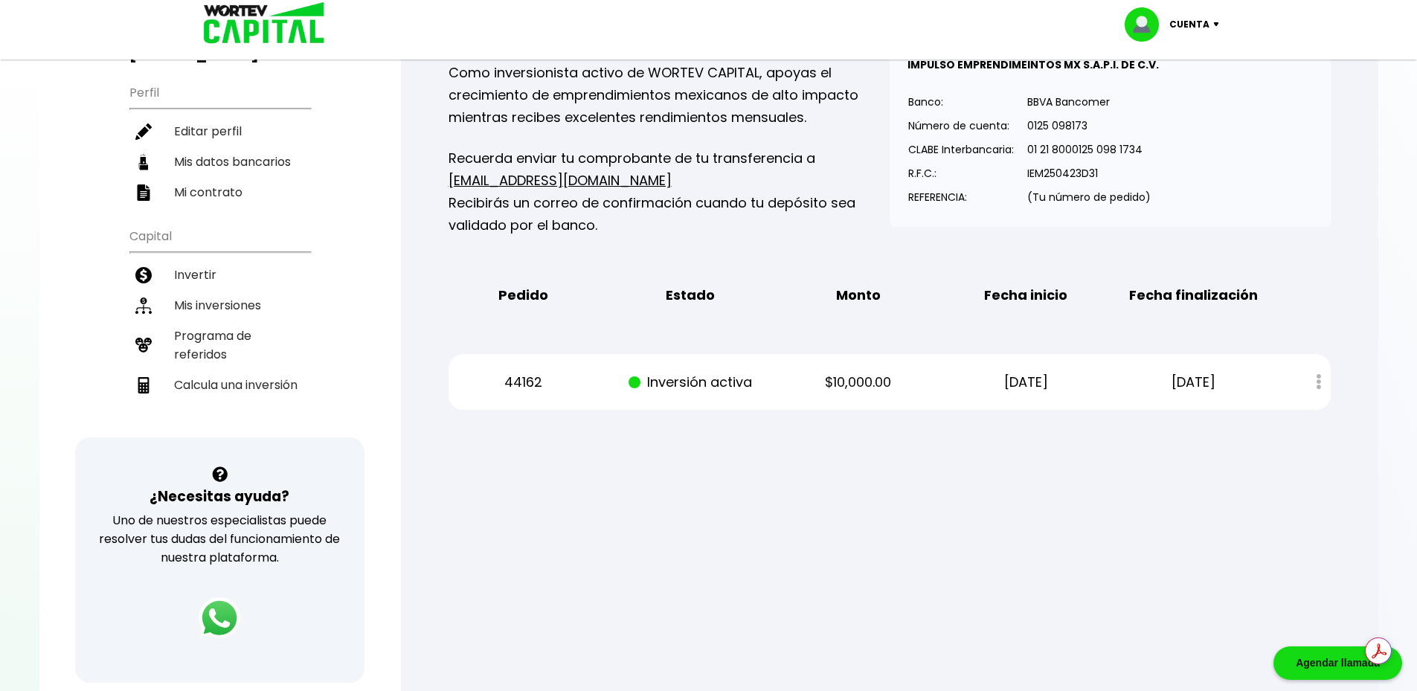
click at [501, 275] on div "Pedido Estado Monto Fecha inicio Fecha finalización" at bounding box center [890, 295] width 882 height 46
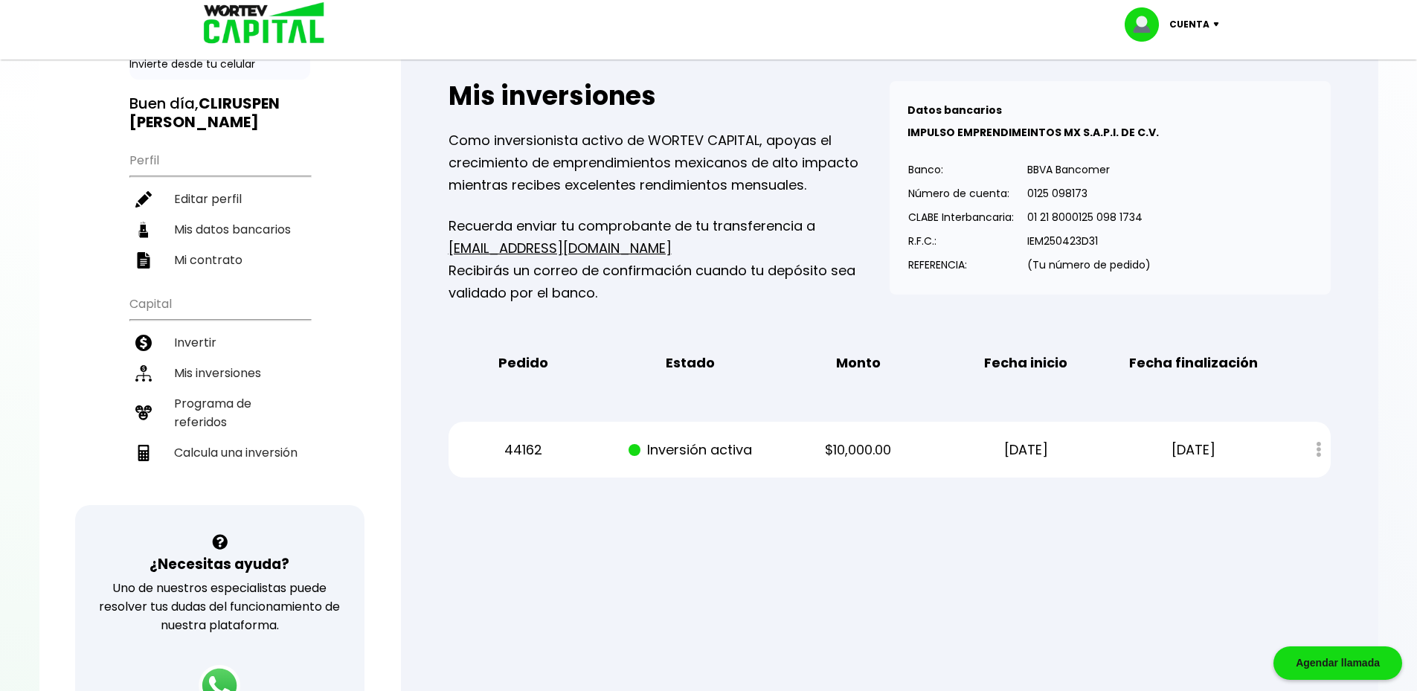
scroll to position [0, 0]
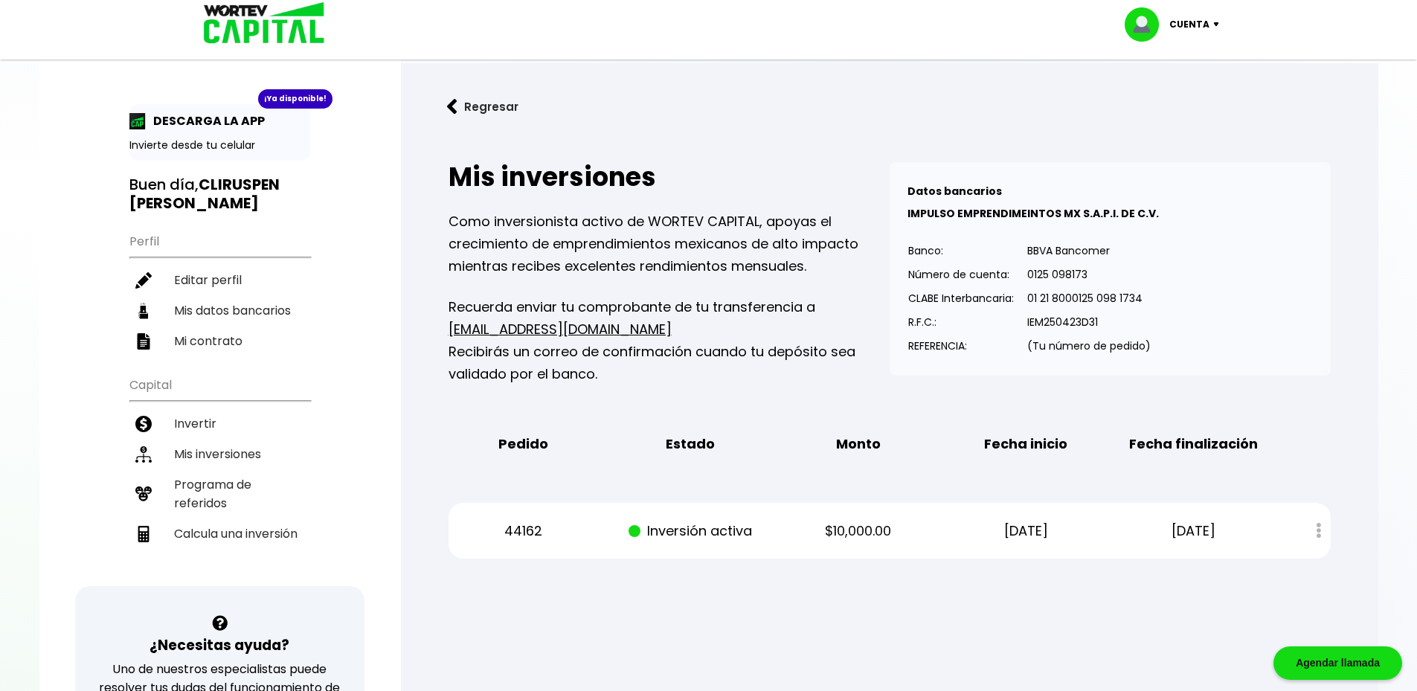
click at [955, 187] on b "Datos bancarios" at bounding box center [955, 191] width 94 height 15
click at [251, 13] on img at bounding box center [259, 24] width 142 height 48
